Goal: Information Seeking & Learning: Learn about a topic

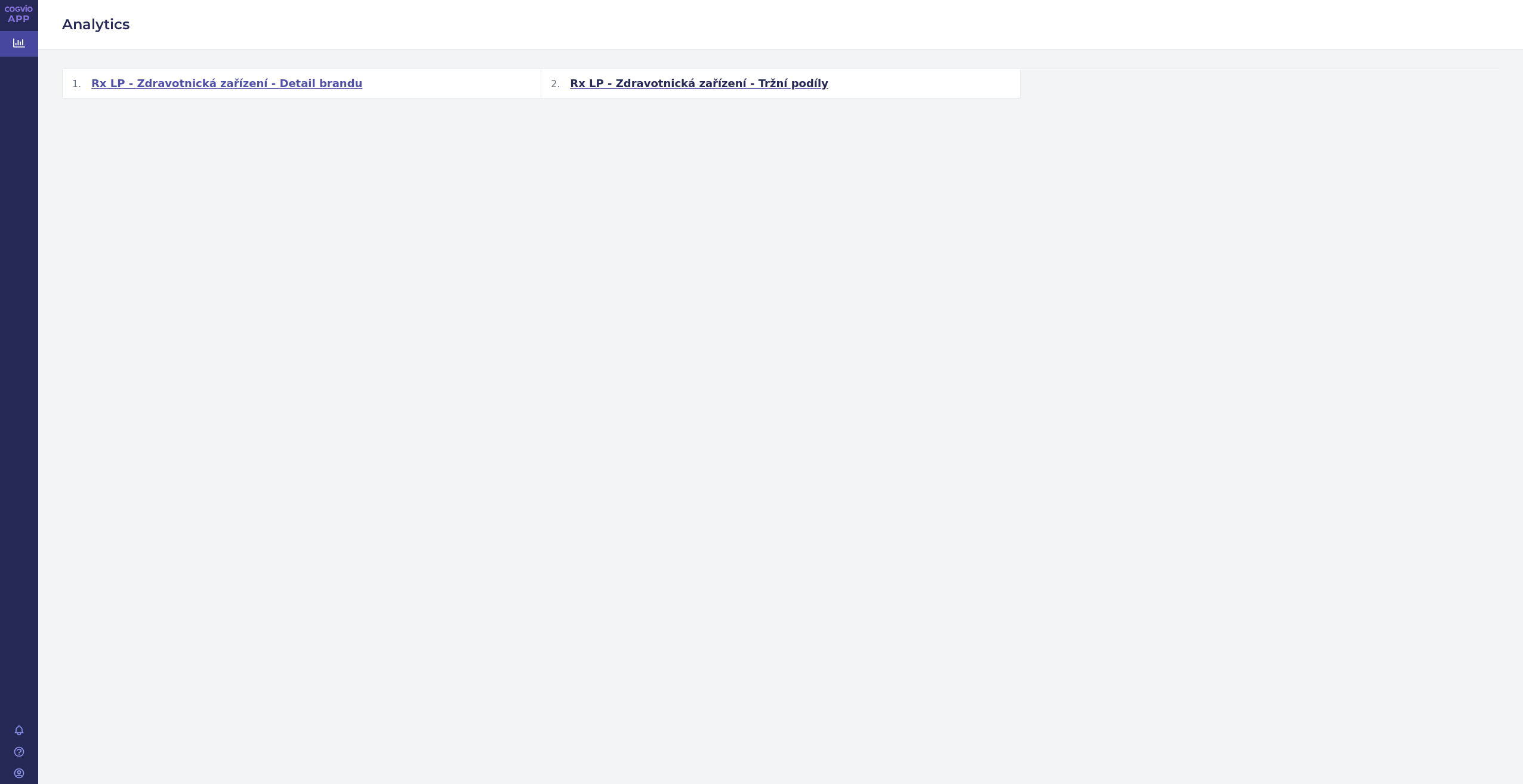
click at [249, 80] on span "Rx LP - Zdravotnická zařízení - Detail brandu" at bounding box center [226, 84] width 271 height 15
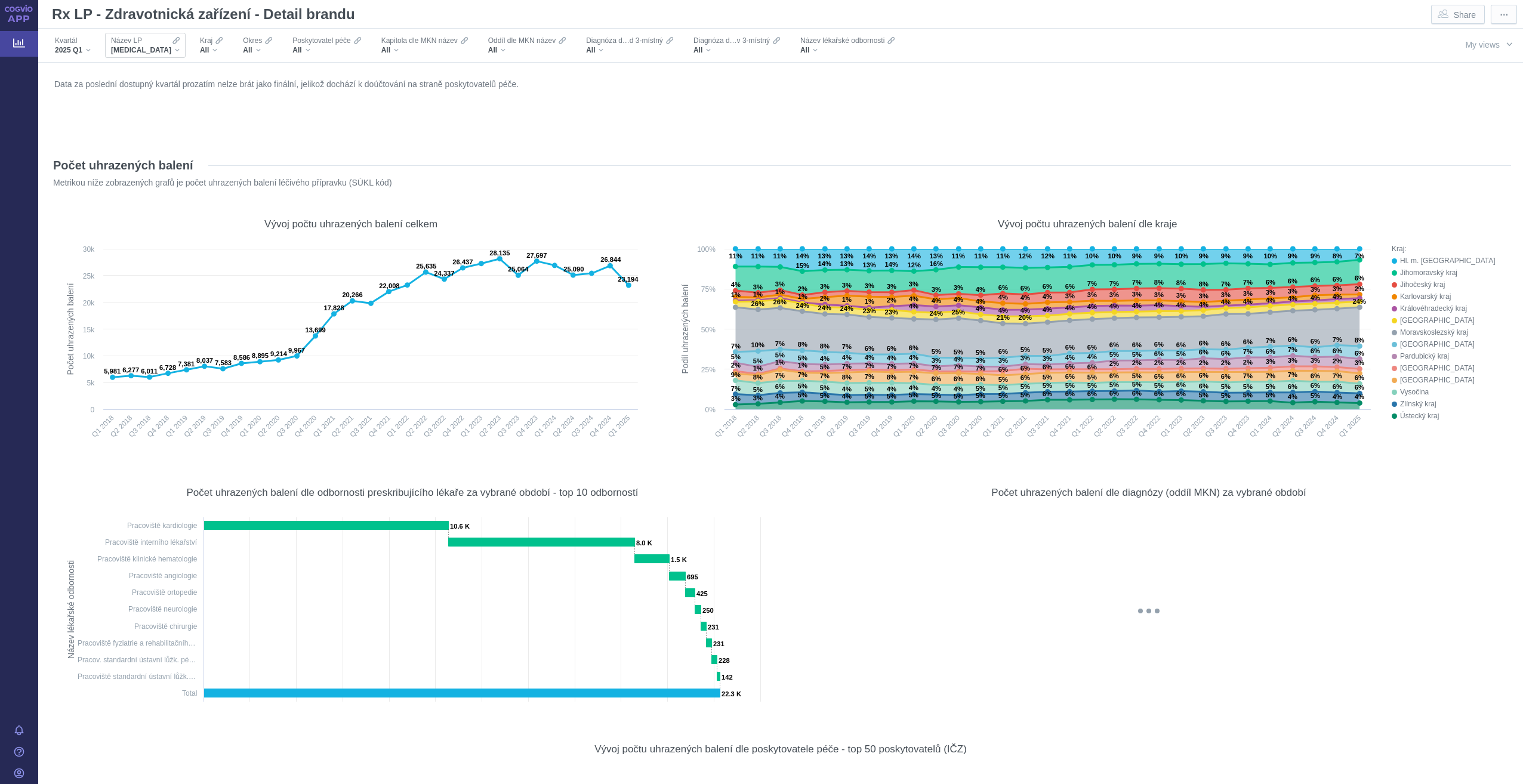
click at [162, 45] on div "Název LP XARELTO" at bounding box center [147, 45] width 89 height 25
click at [145, 45] on div "XARELTO" at bounding box center [145, 50] width 68 height 10
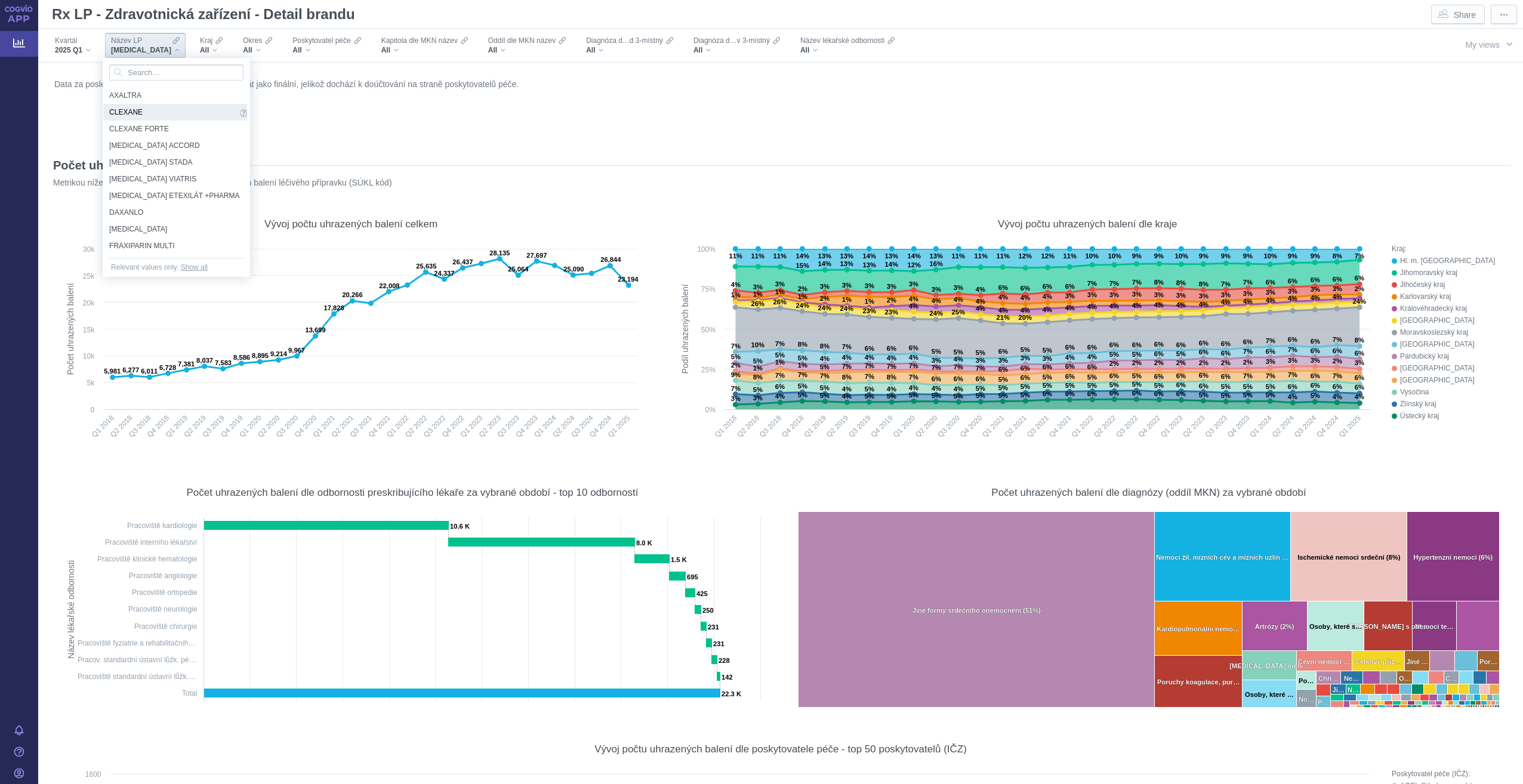
click at [129, 113] on span "CLEXANE" at bounding box center [172, 112] width 128 height 13
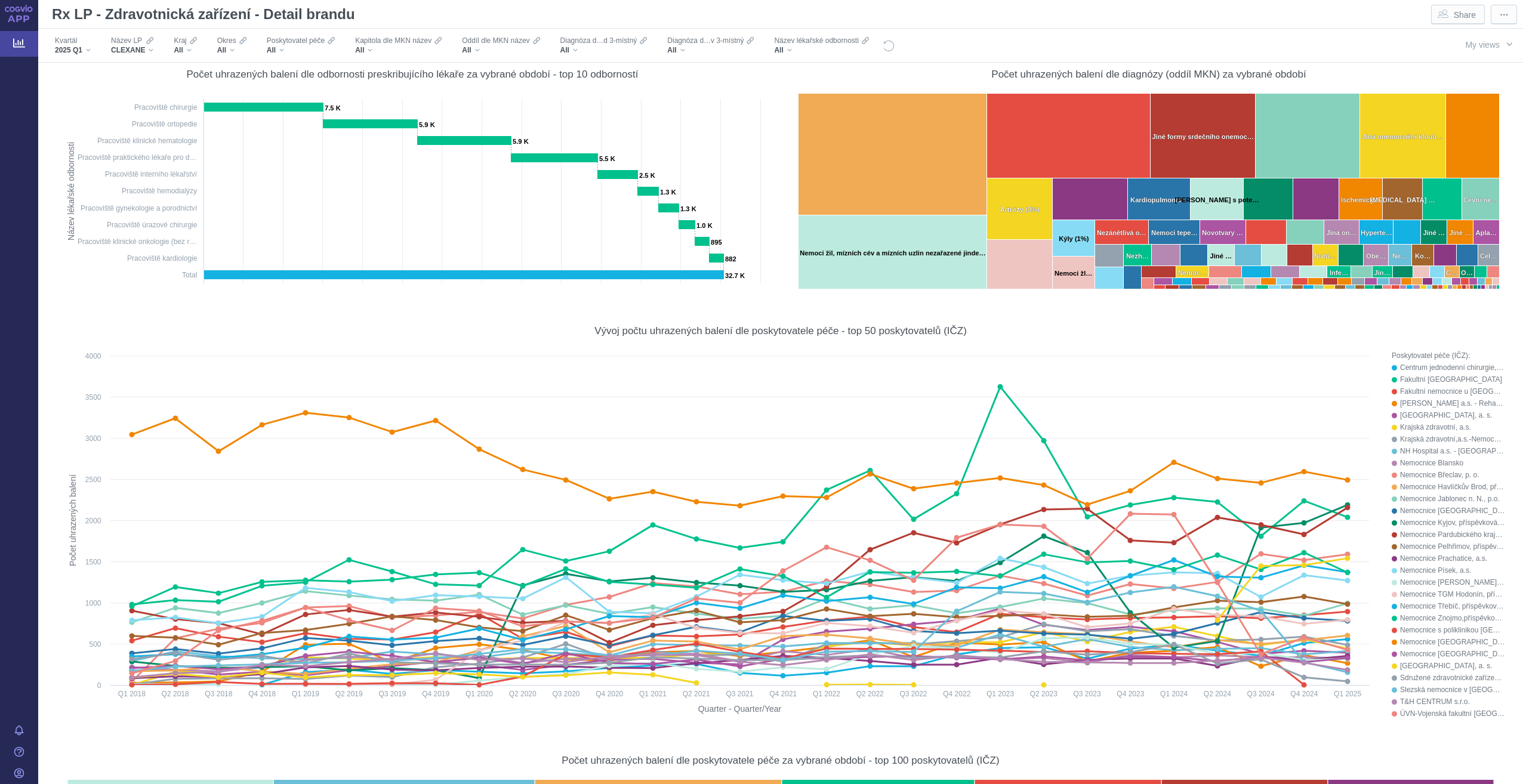
scroll to position [477, 0]
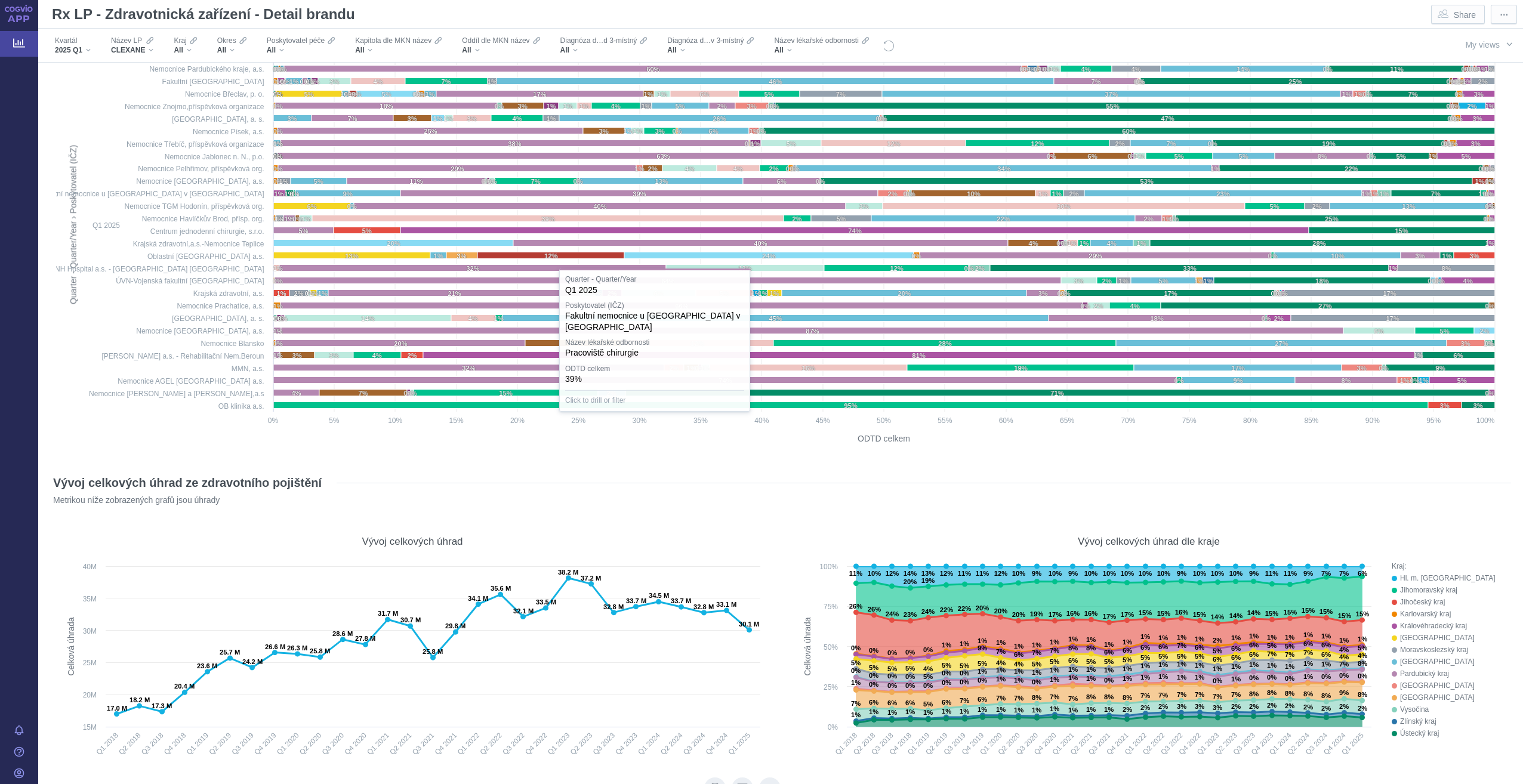
scroll to position [6859, 0]
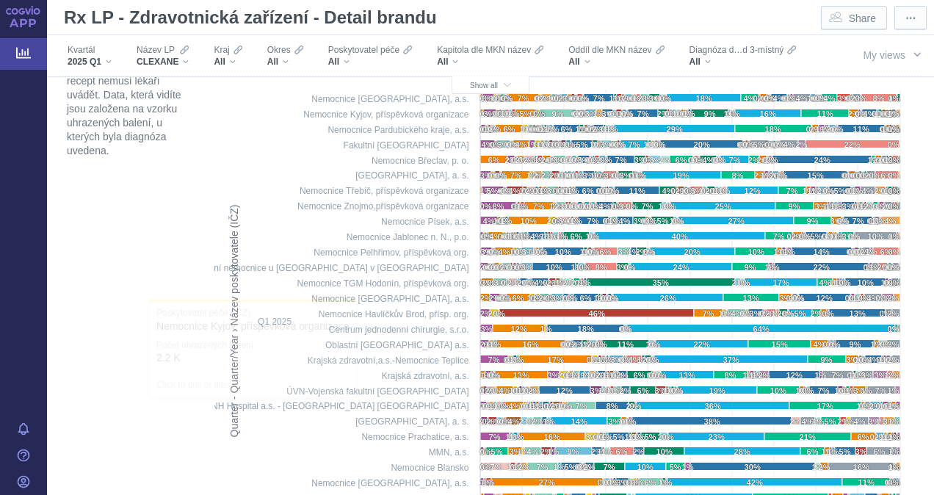
scroll to position [2063, 0]
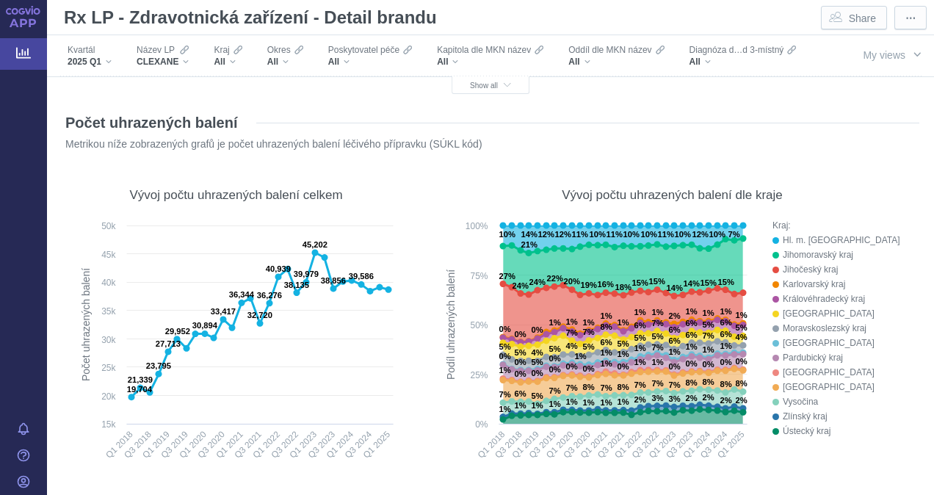
scroll to position [81, 0]
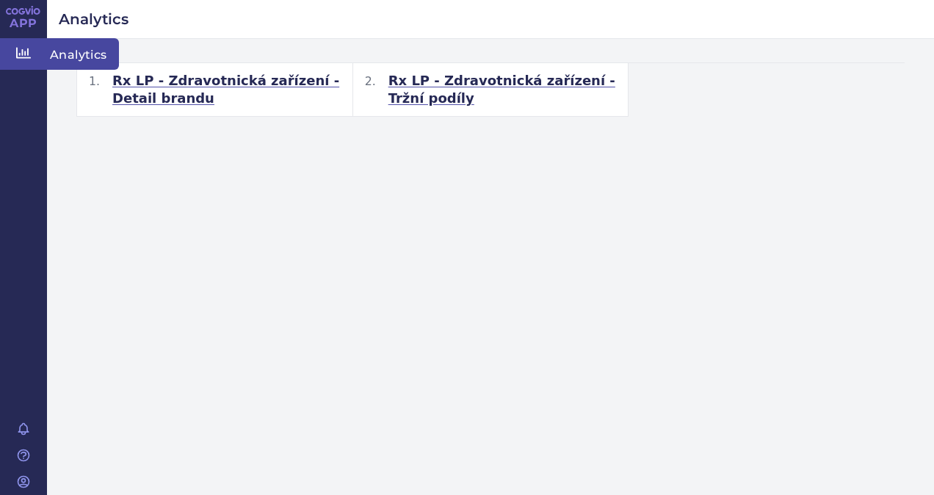
drag, startPoint x: 0, startPoint y: 0, endPoint x: 23, endPoint y: 51, distance: 56.5
click at [23, 51] on icon at bounding box center [23, 53] width 15 height 15
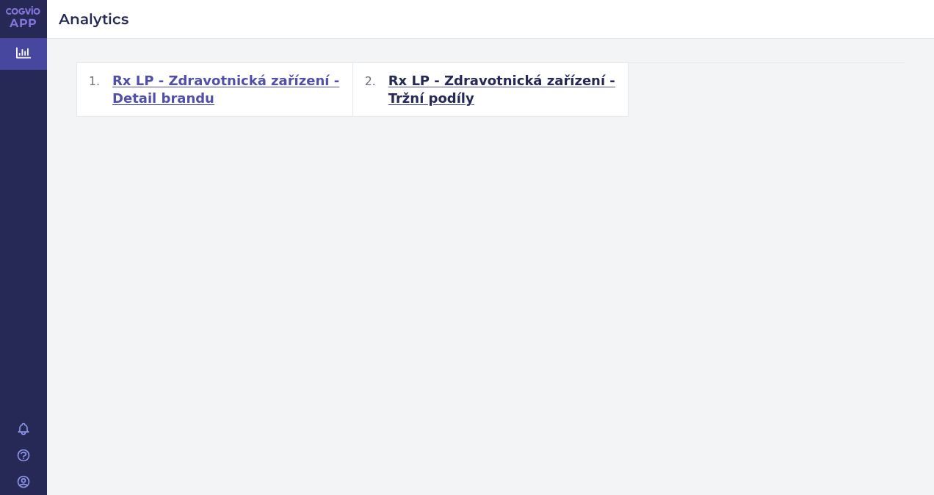
click at [156, 78] on span "Rx LP - Zdravotnická zařízení - Detail brandu" at bounding box center [226, 89] width 228 height 35
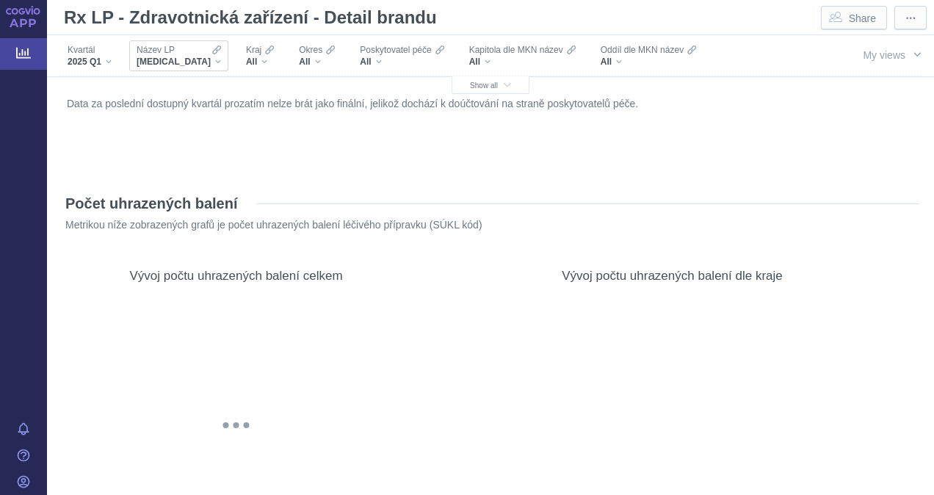
click at [181, 58] on div "[MEDICAL_DATA]" at bounding box center [179, 62] width 84 height 12
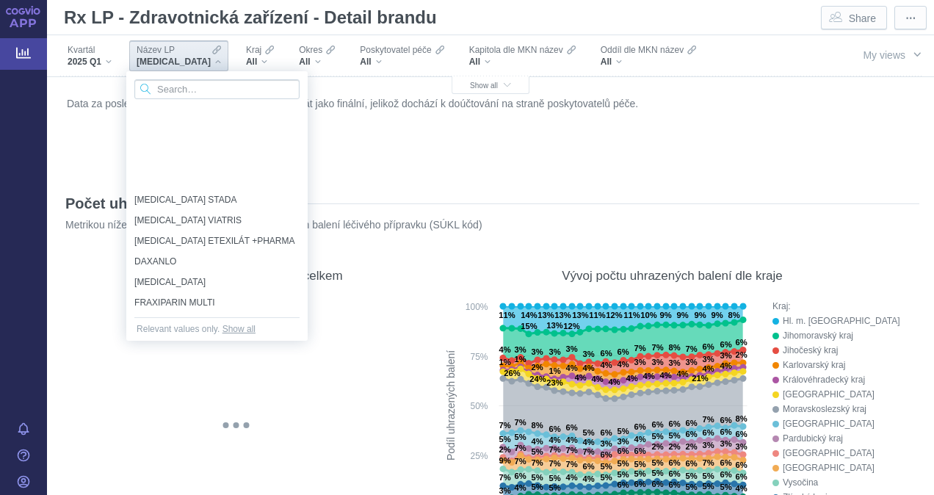
scroll to position [329, 0]
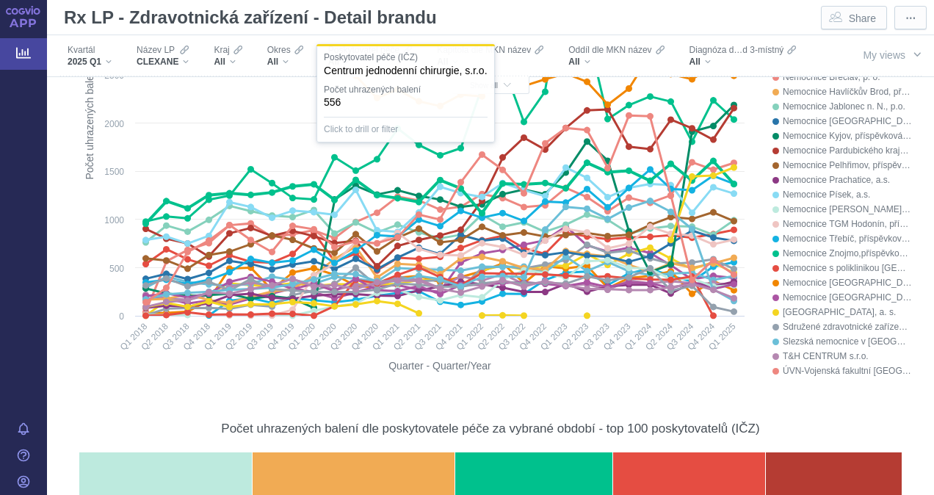
scroll to position [881, 0]
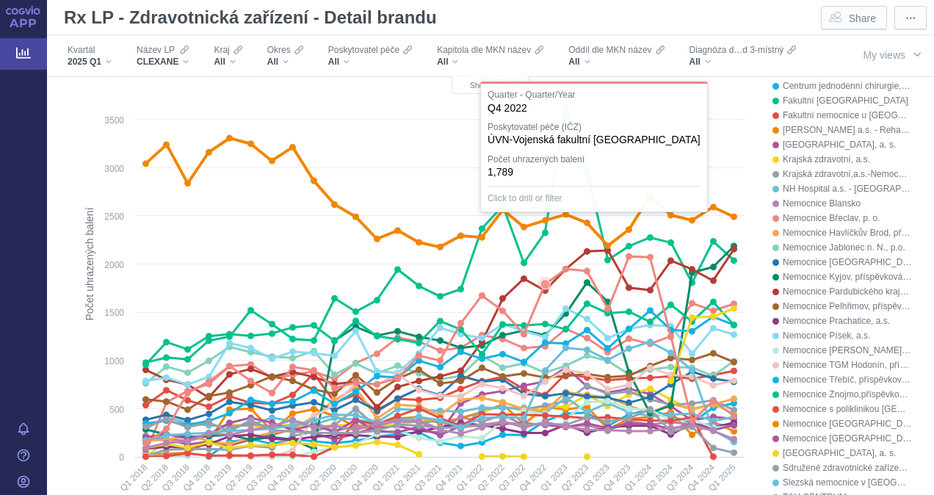
click at [542, 224] on icon at bounding box center [545, 220] width 7 height 7
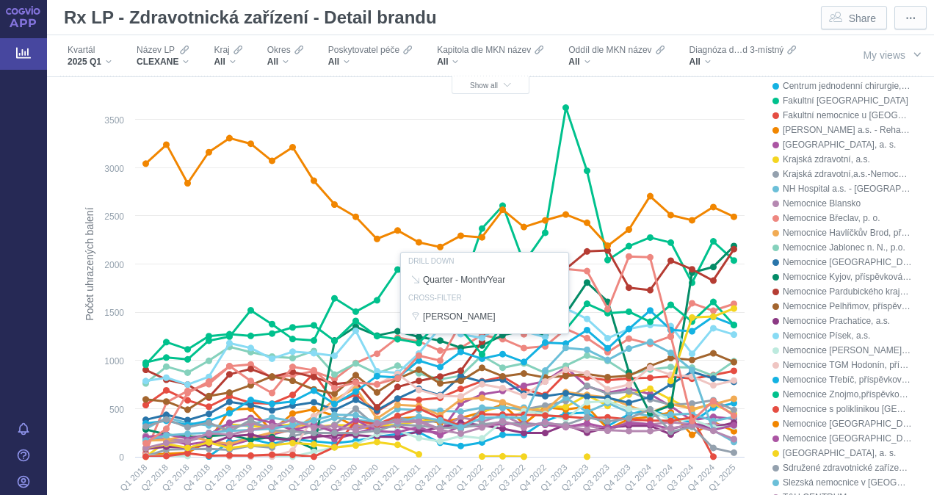
click at [537, 232] on div at bounding box center [490, 293] width 843 height 458
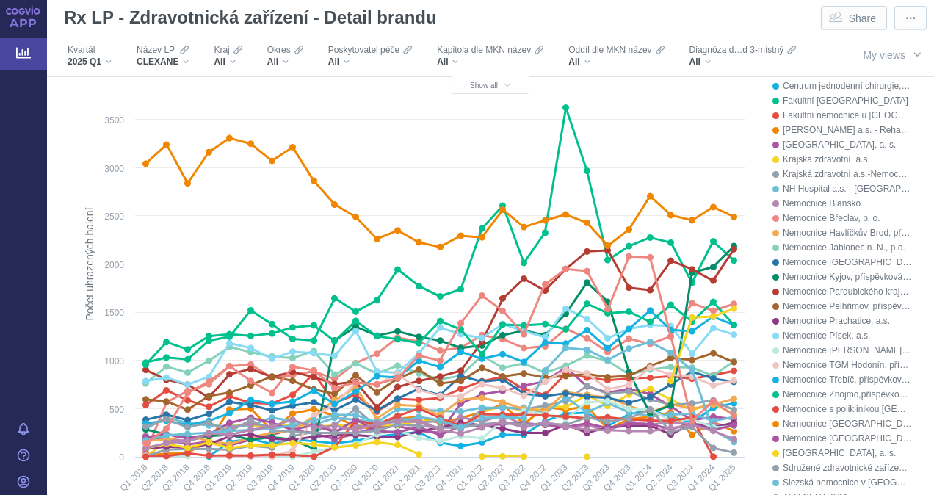
click at [542, 233] on icon at bounding box center [545, 232] width 7 height 7
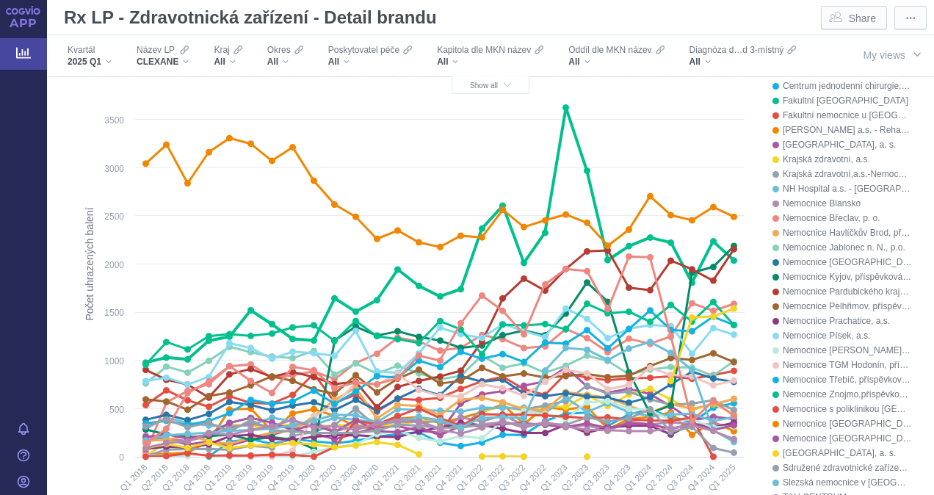
click at [542, 233] on icon at bounding box center [545, 232] width 7 height 7
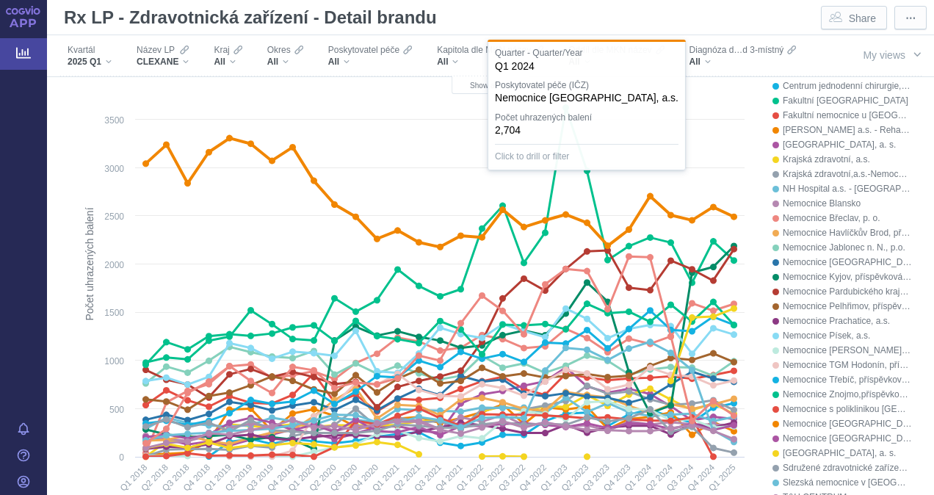
scroll to position [1028, 0]
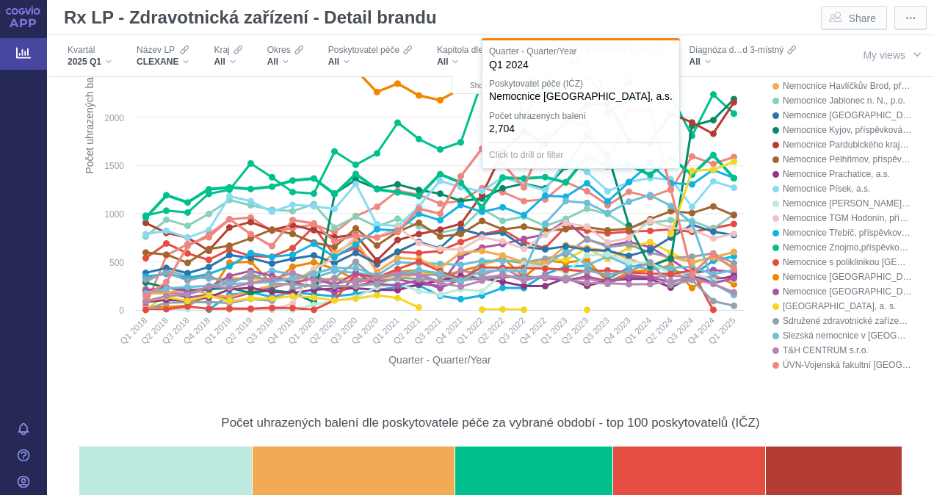
click at [702, 135] on icon at bounding box center [439, 181] width 588 height 158
click at [710, 131] on icon at bounding box center [713, 134] width 7 height 7
click at [710, 133] on icon at bounding box center [713, 134] width 7 height 7
click at [710, 118] on icon at bounding box center [713, 120] width 7 height 7
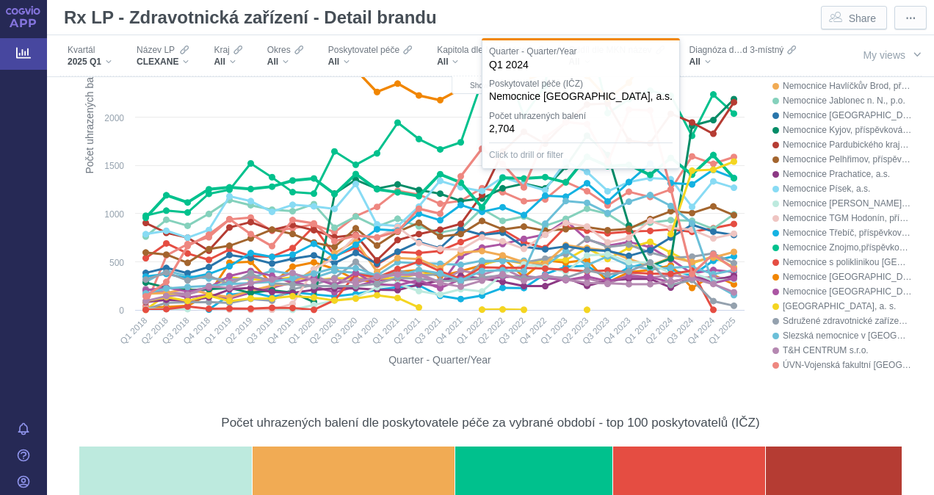
click at [706, 120] on icon at bounding box center [439, 181] width 588 height 158
click at [710, 118] on icon at bounding box center [713, 120] width 7 height 7
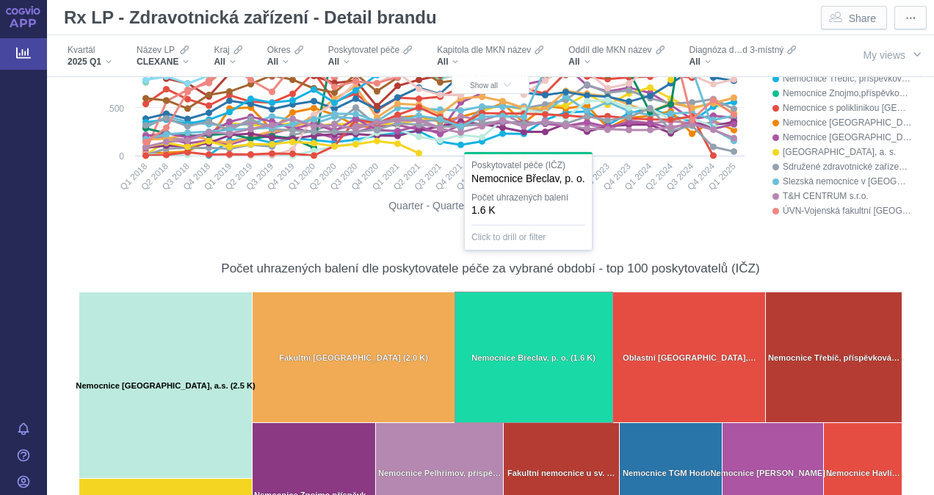
scroll to position [1395, 0]
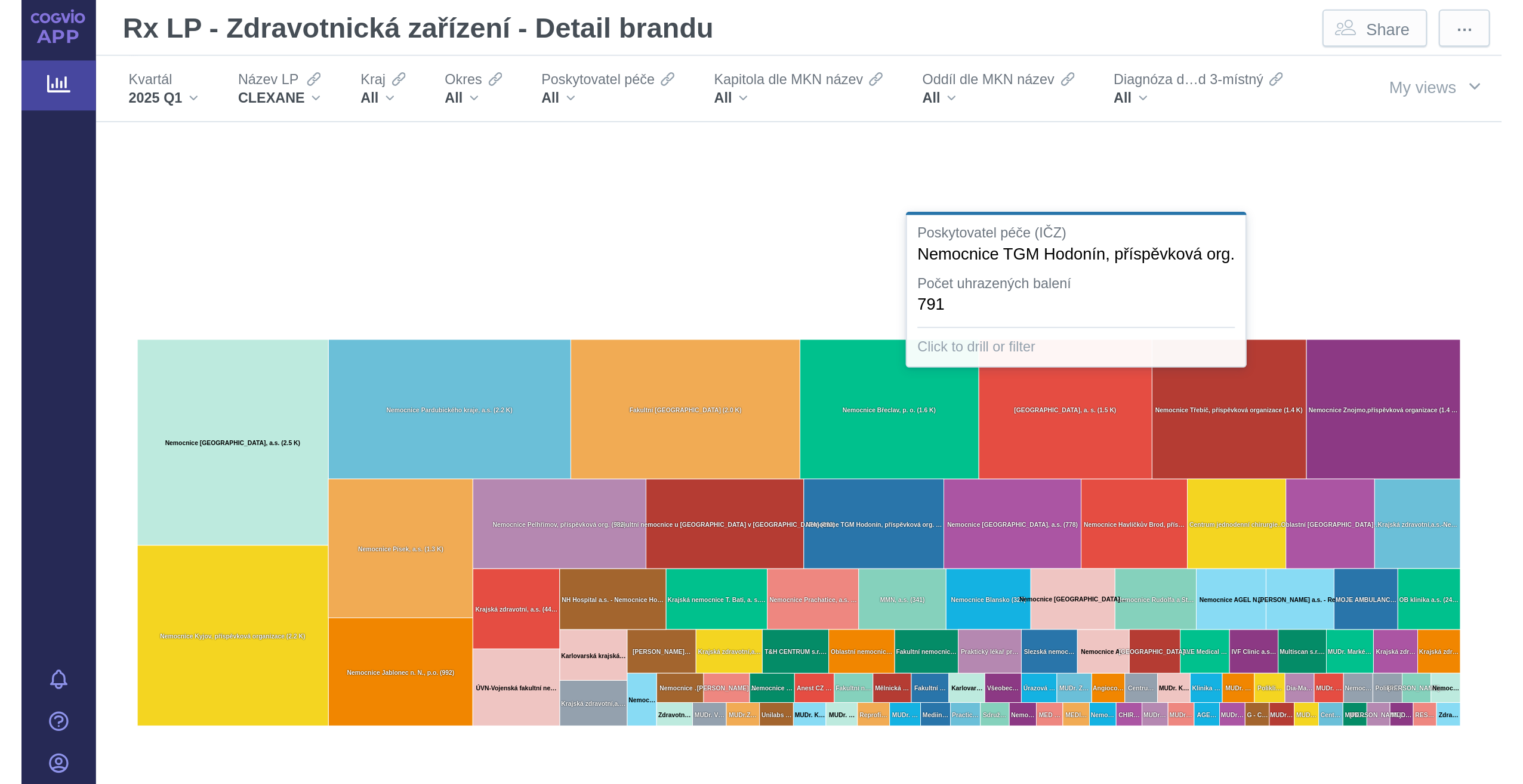
scroll to position [537, 0]
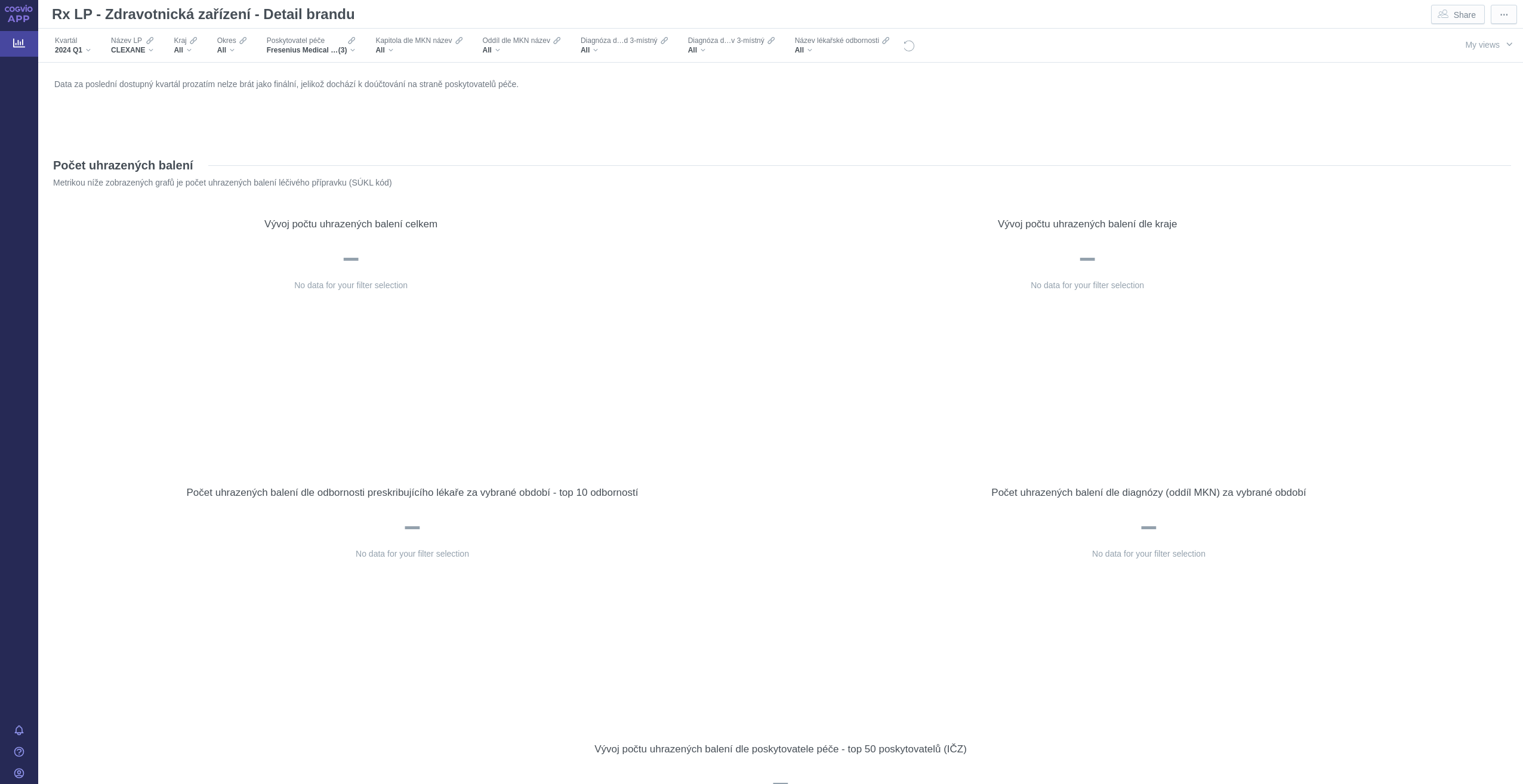
scroll to position [1133, 0]
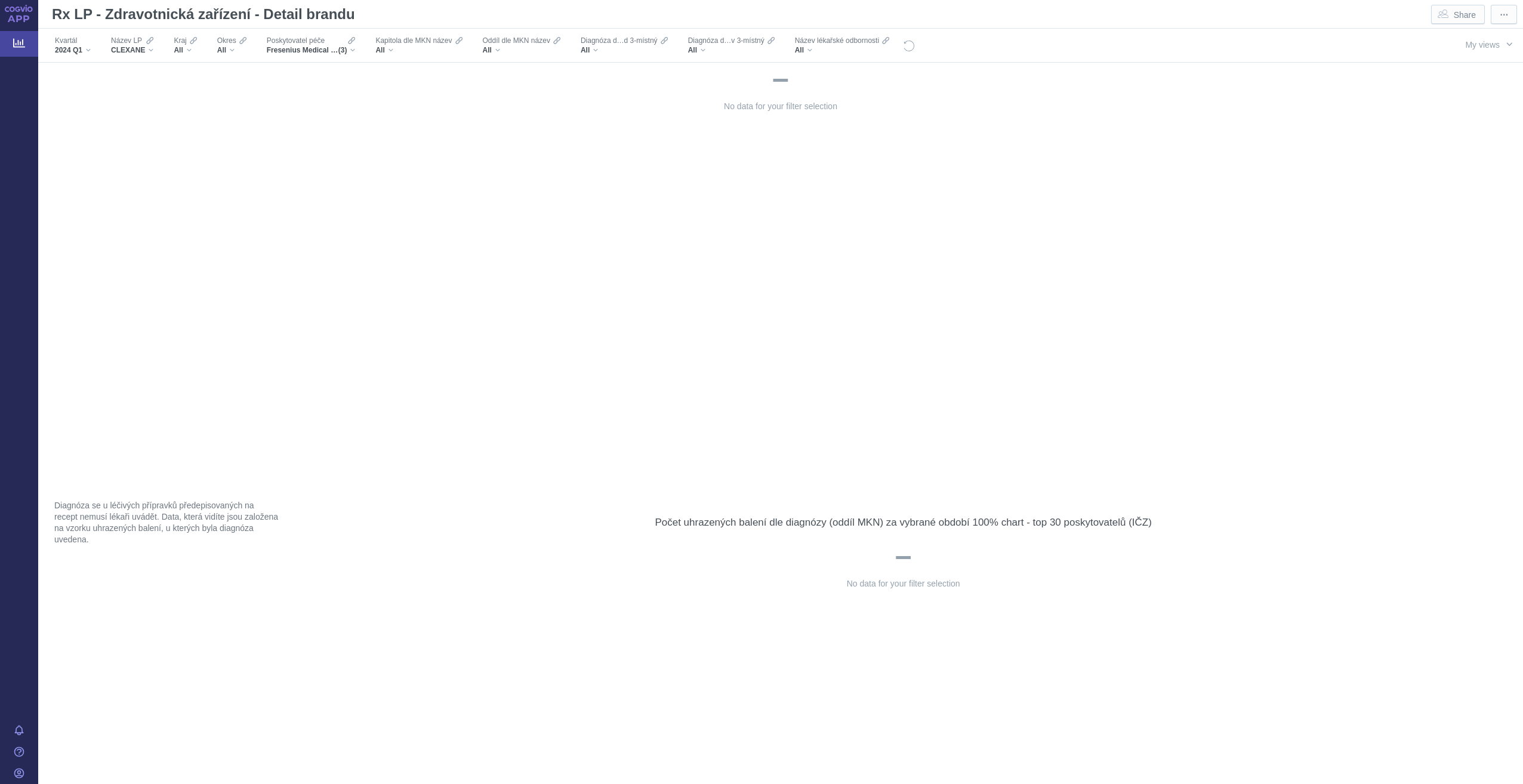
click at [331, 267] on div "No data for your filter selection" at bounding box center [780, 271] width 1448 height 420
